Goal: Book appointment/travel/reservation

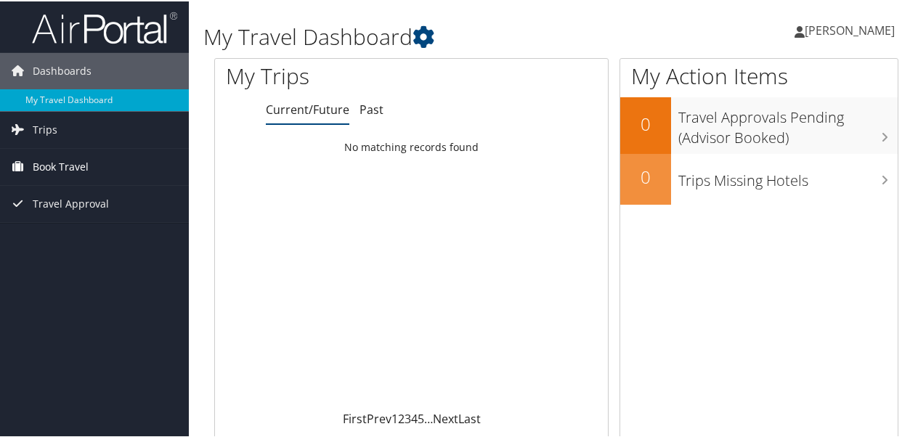
click at [58, 167] on span "Book Travel" at bounding box center [61, 166] width 56 height 36
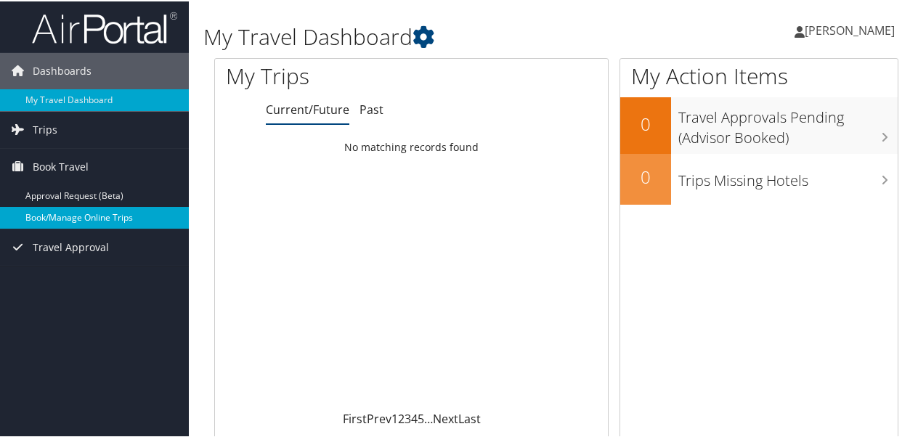
click at [102, 214] on link "Book/Manage Online Trips" at bounding box center [94, 217] width 189 height 22
click at [89, 211] on link "Book/Manage Online Trips" at bounding box center [94, 217] width 189 height 22
click at [81, 212] on link "Book/Manage Online Trips" at bounding box center [94, 217] width 189 height 22
